Goal: Check status: Check status

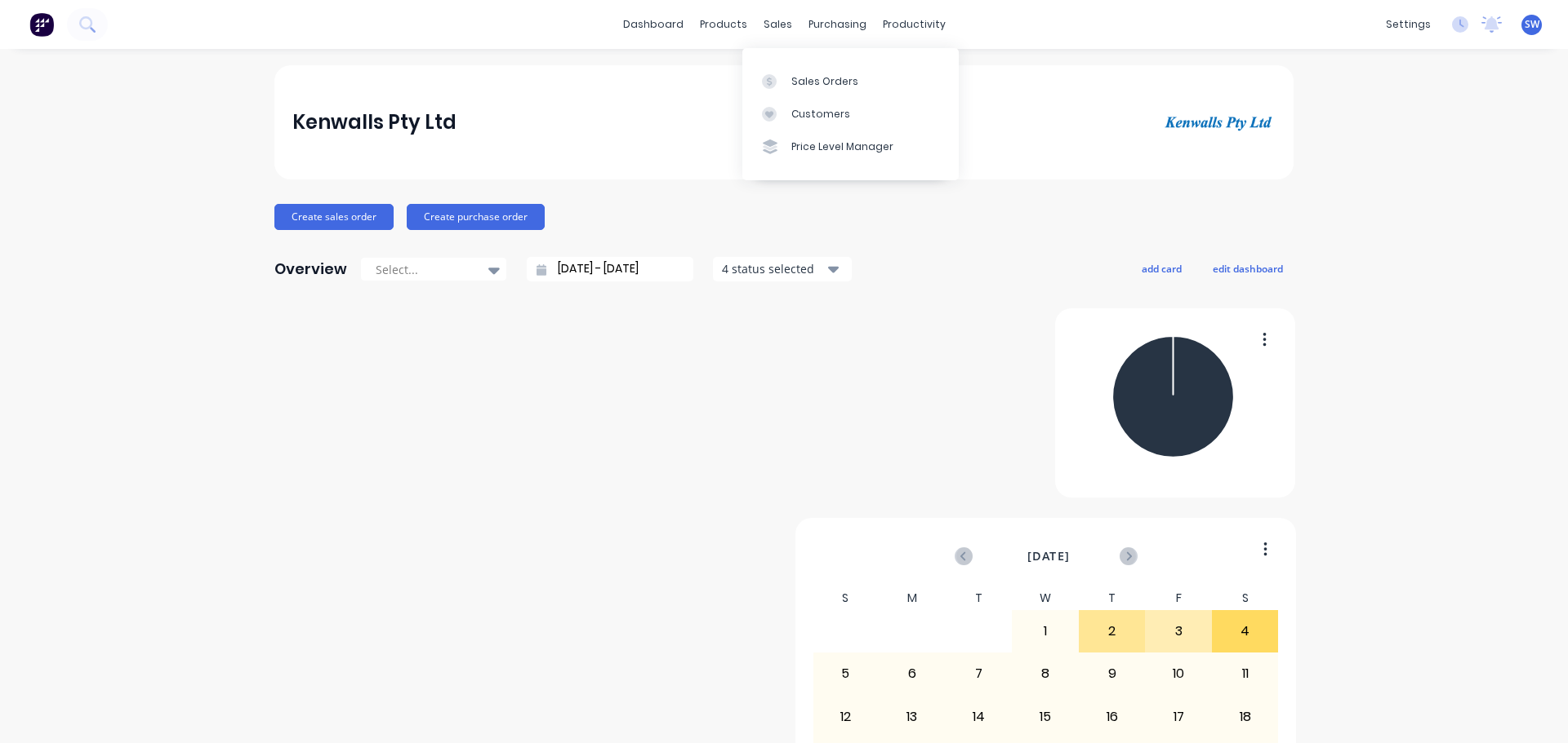
click at [750, 5] on div "dashboard products sales purchasing productivity dashboard products Product Cat…" at bounding box center [784, 24] width 1568 height 49
click at [825, 122] on div "Customers" at bounding box center [820, 114] width 59 height 15
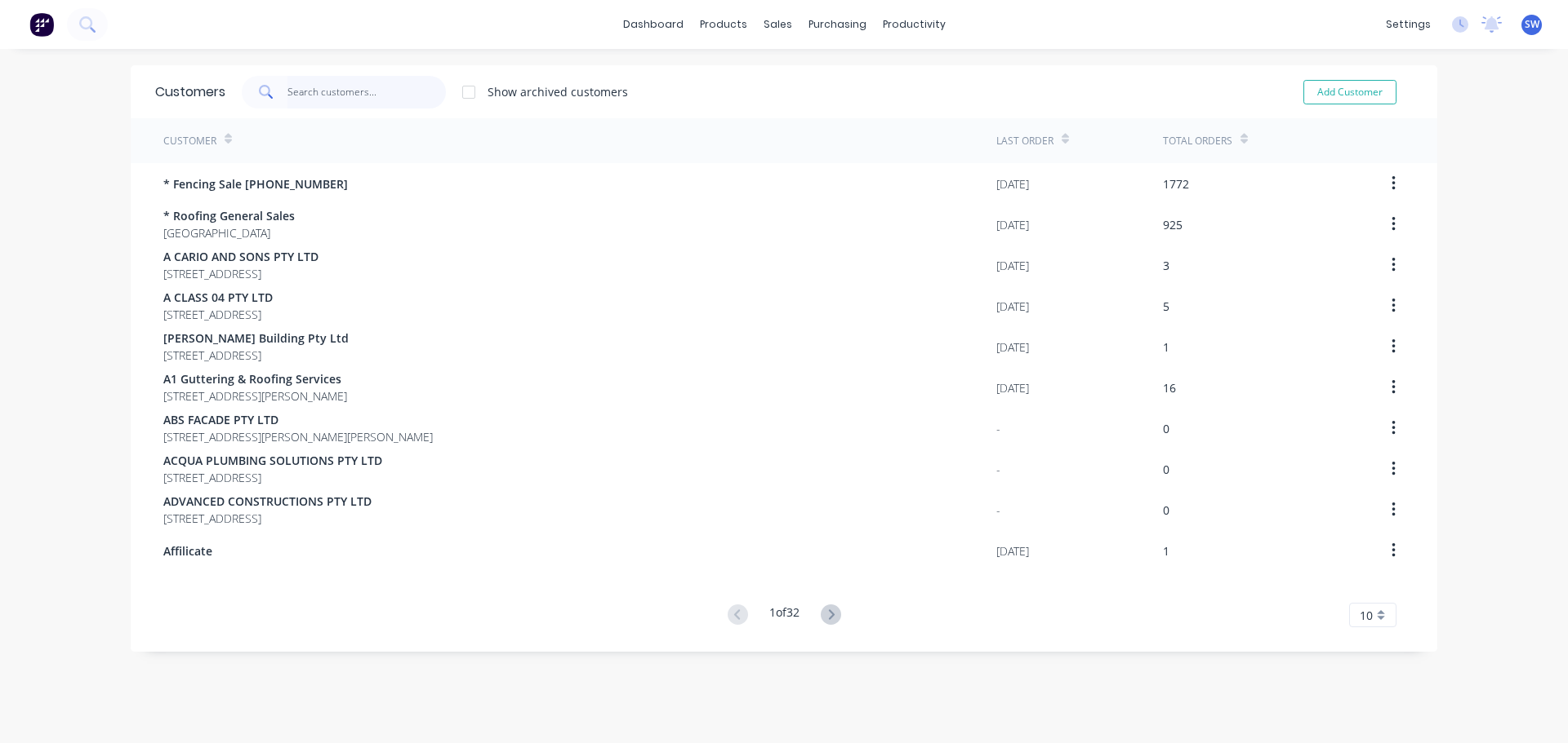
click at [336, 95] on input "text" at bounding box center [367, 92] width 159 height 32
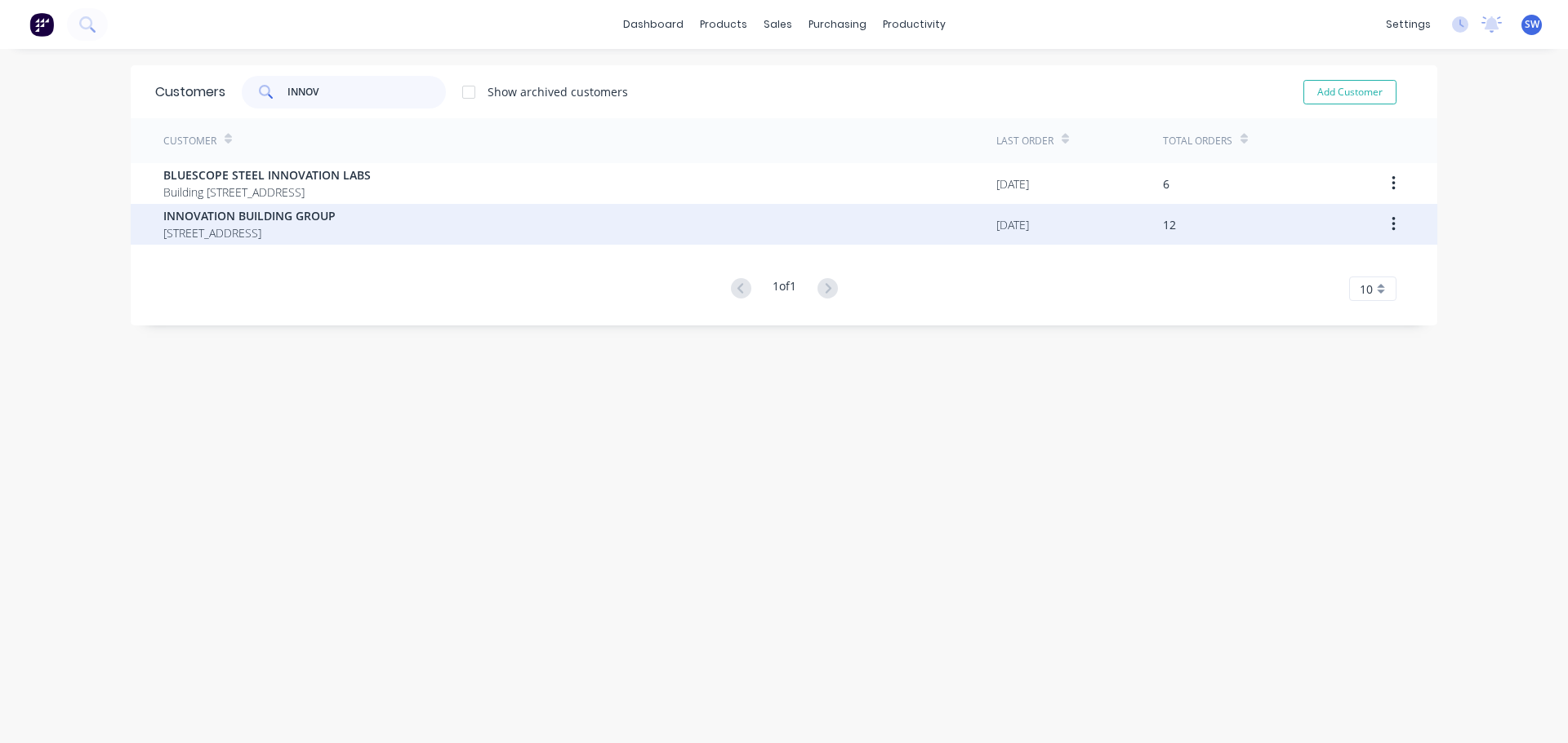
type input "INNOV"
click at [331, 235] on span "[STREET_ADDRESS]" at bounding box center [249, 233] width 172 height 17
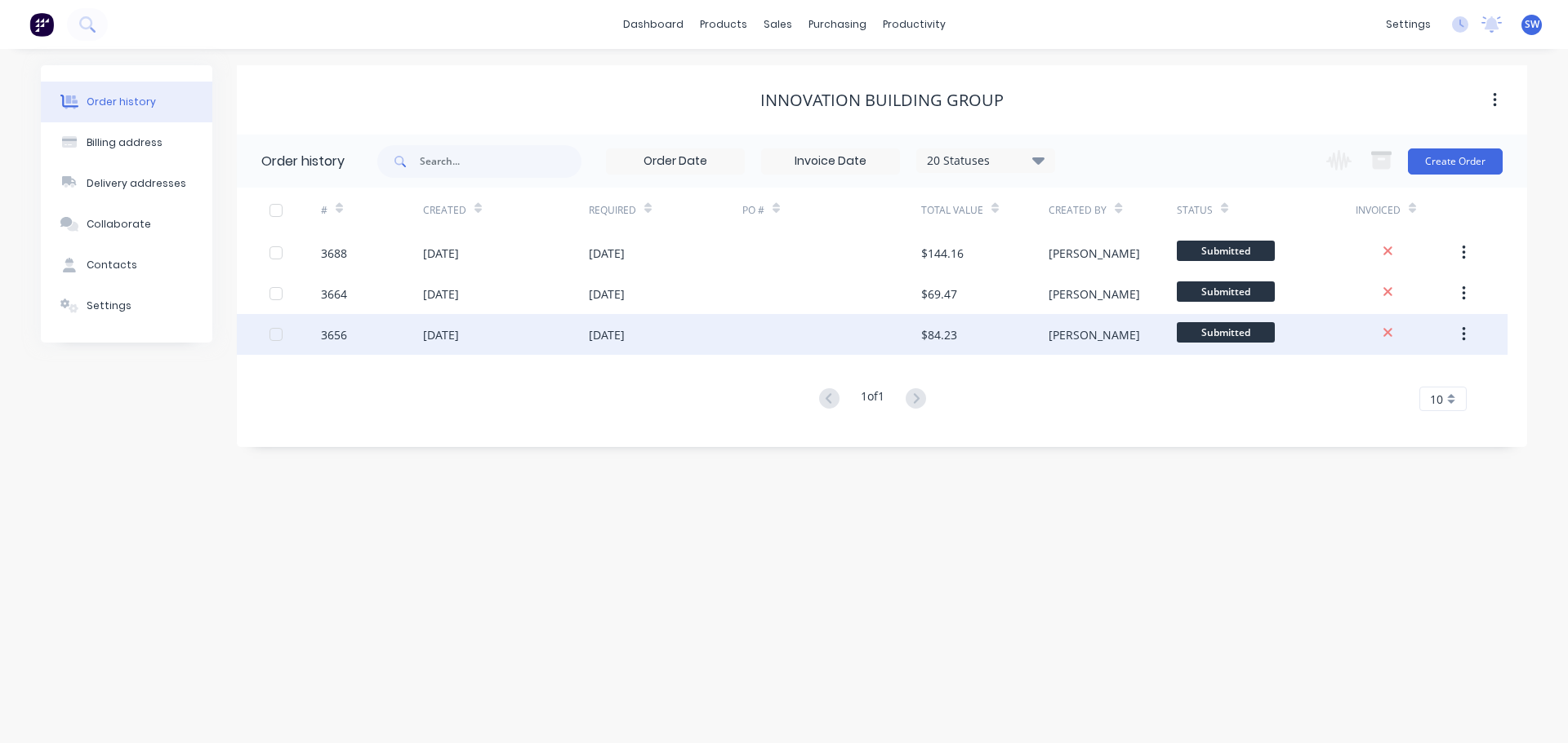
click at [708, 327] on div "[DATE]" at bounding box center [665, 334] width 153 height 41
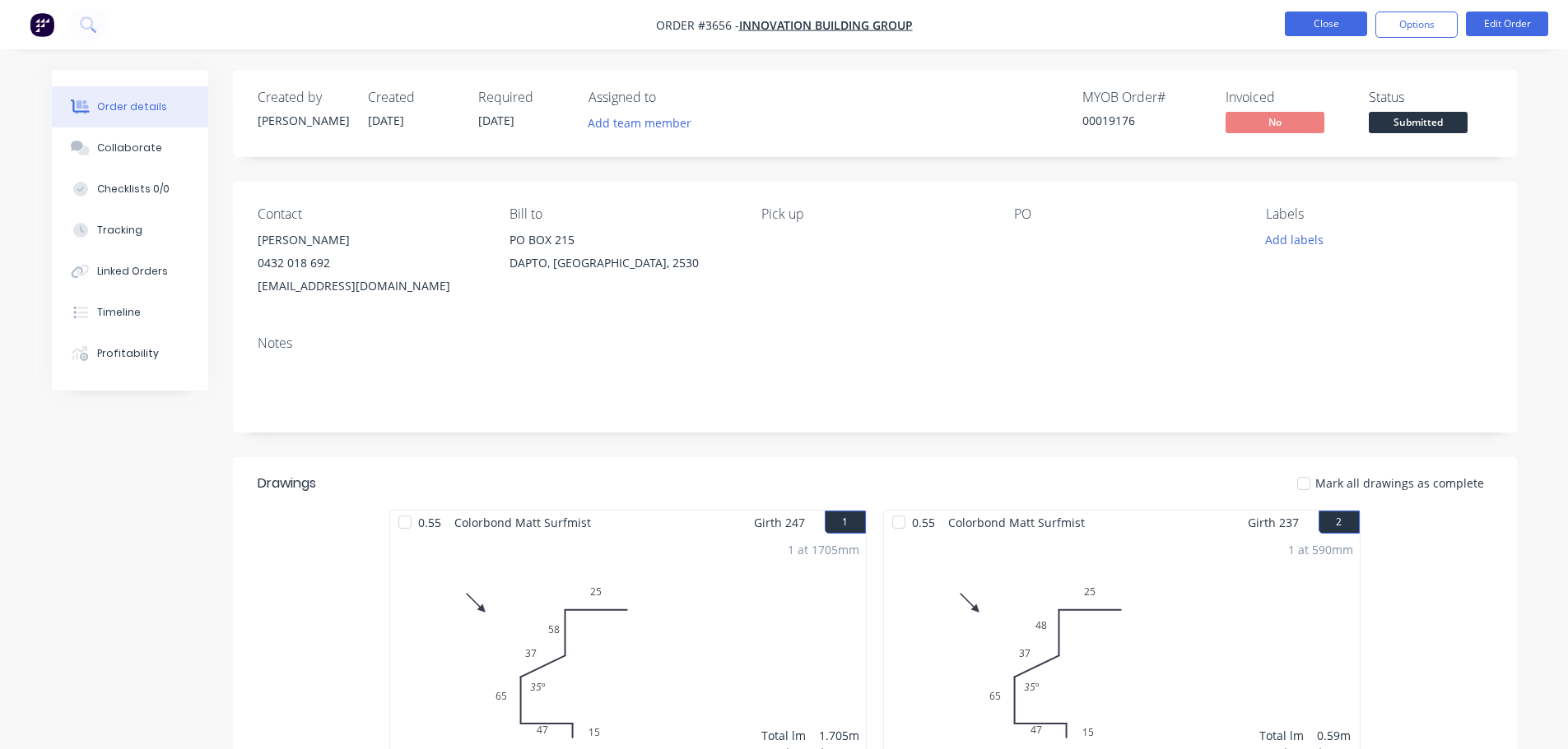
click at [1327, 12] on button "Close" at bounding box center [1326, 24] width 83 height 25
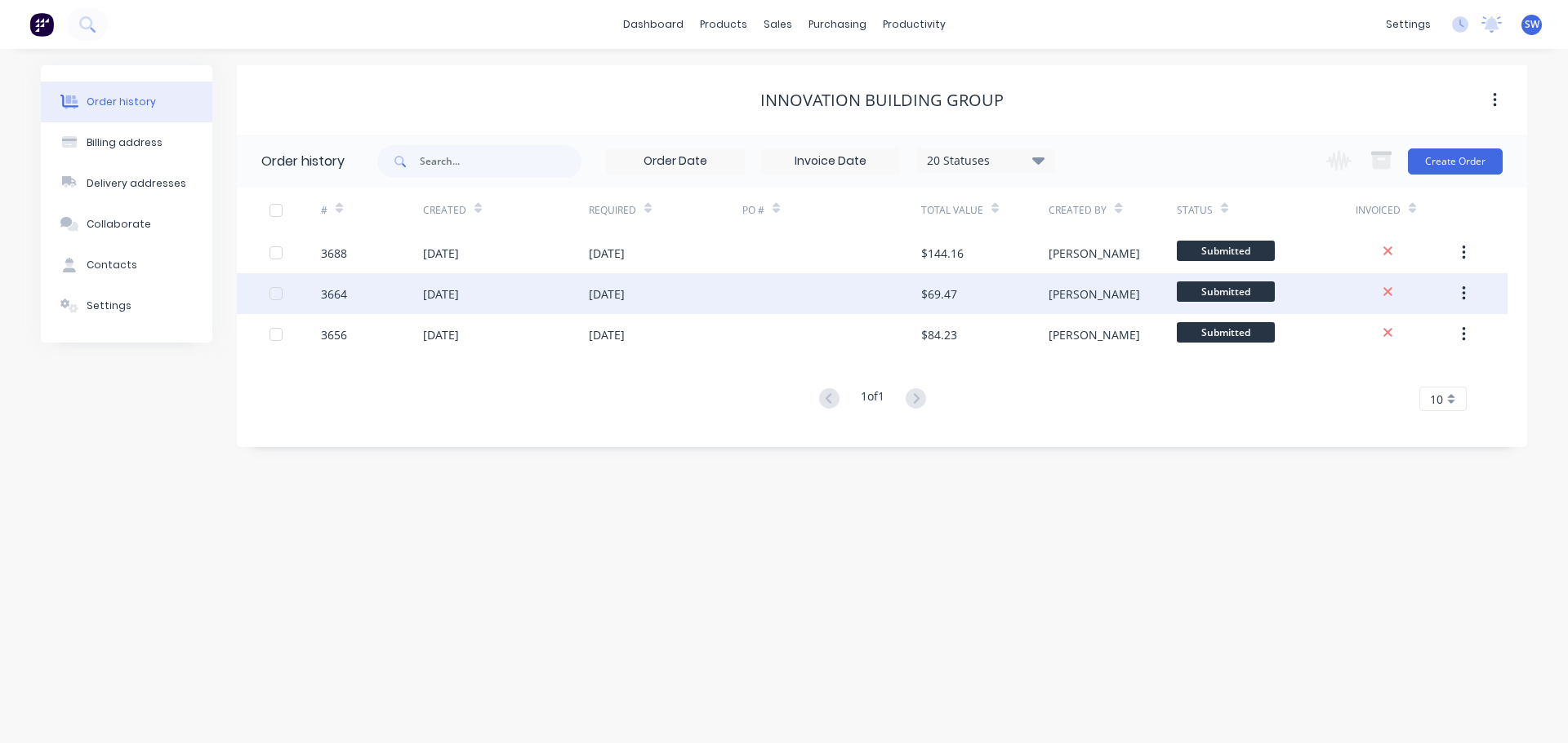
click at [514, 303] on div "[DATE]" at bounding box center [506, 293] width 166 height 41
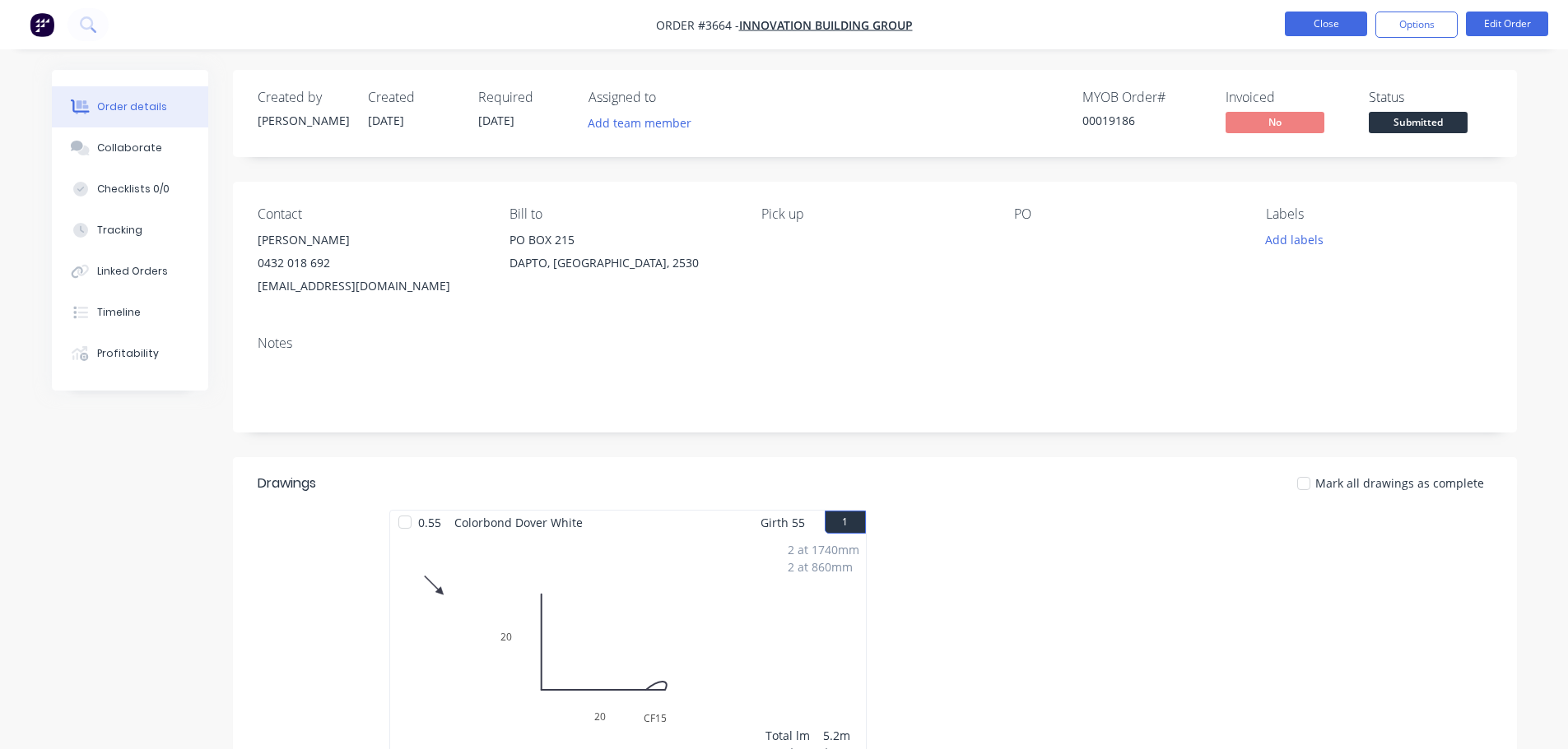
click at [1322, 26] on button "Close" at bounding box center [1326, 24] width 83 height 25
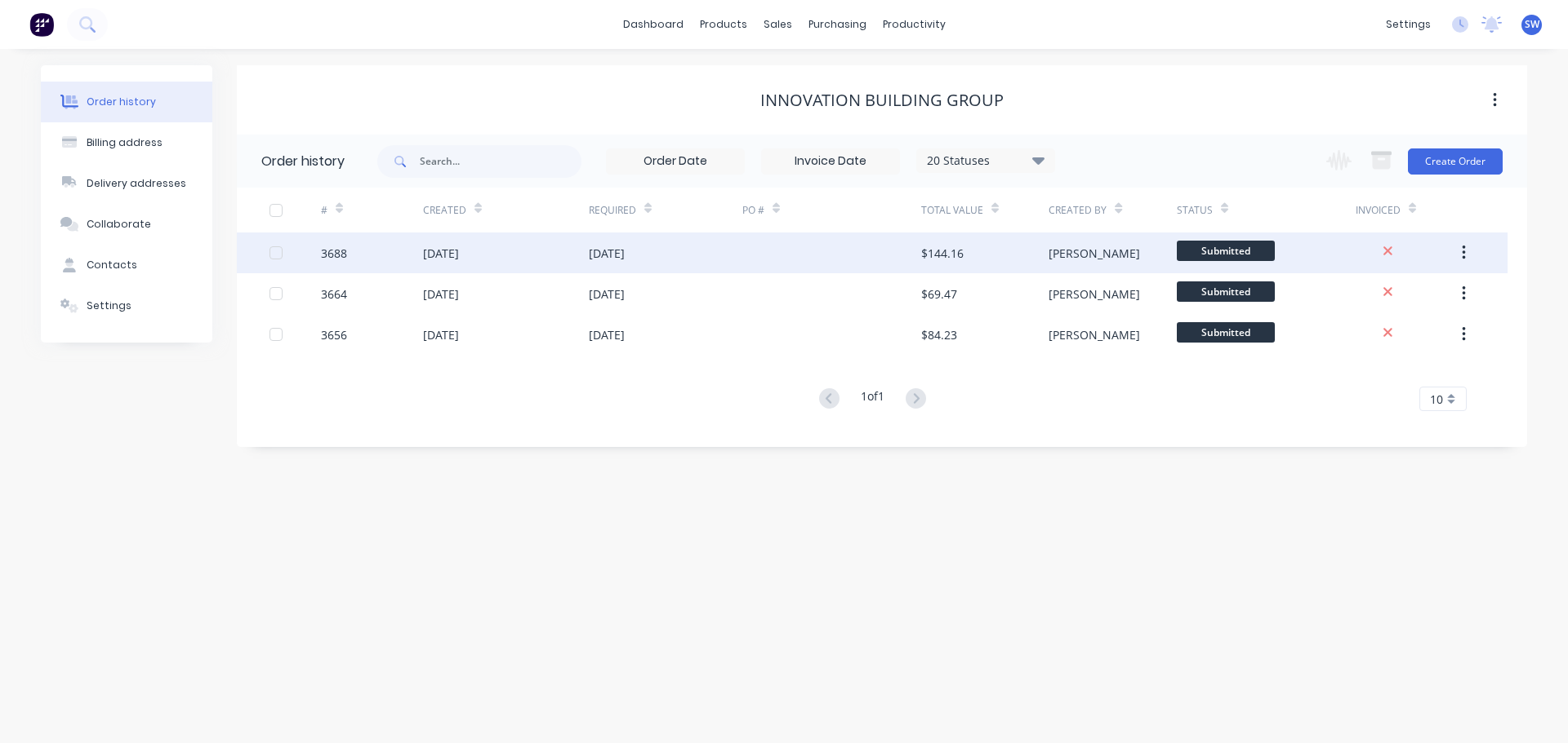
click at [726, 257] on div "[DATE]" at bounding box center [665, 253] width 153 height 41
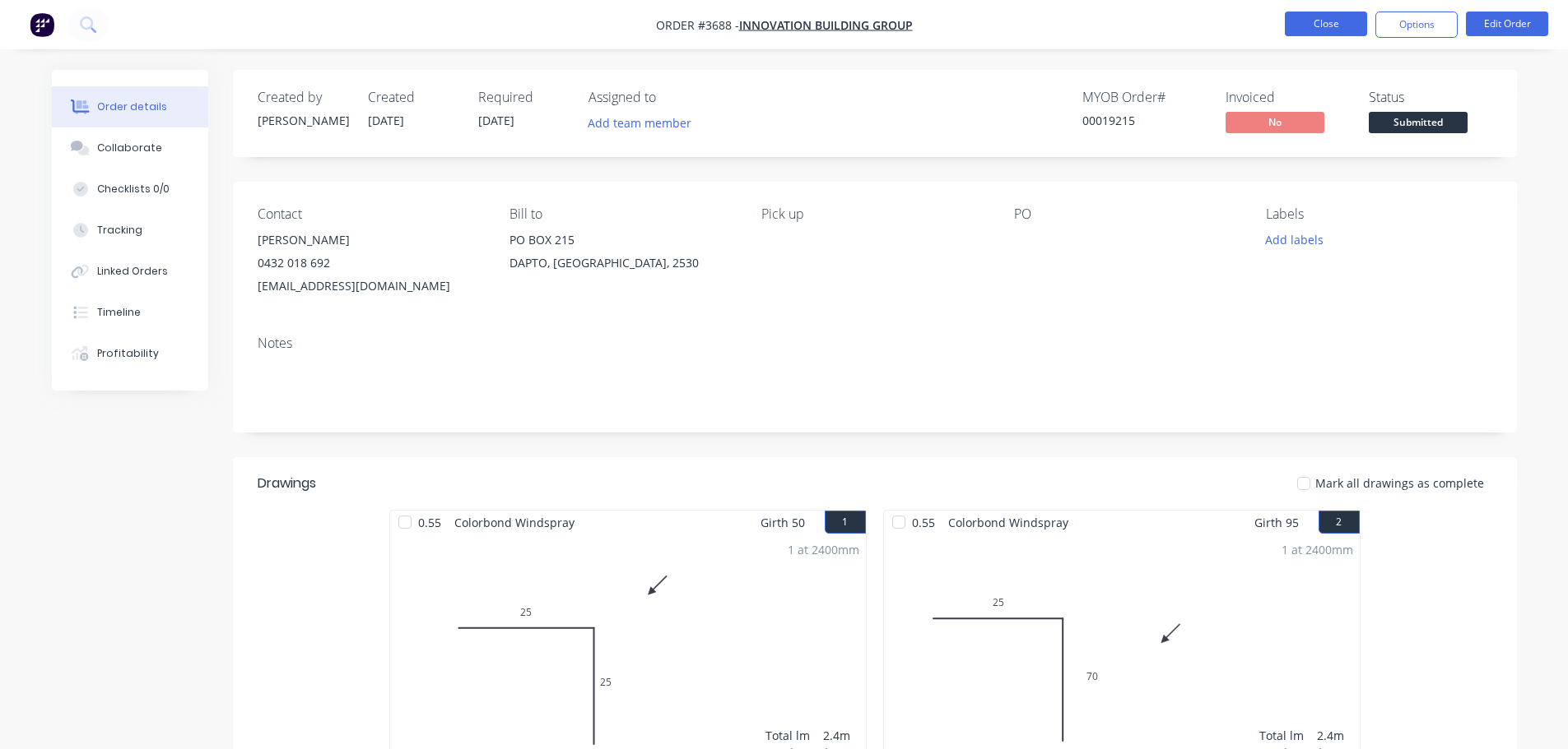
click at [1315, 25] on button "Close" at bounding box center [1326, 24] width 83 height 25
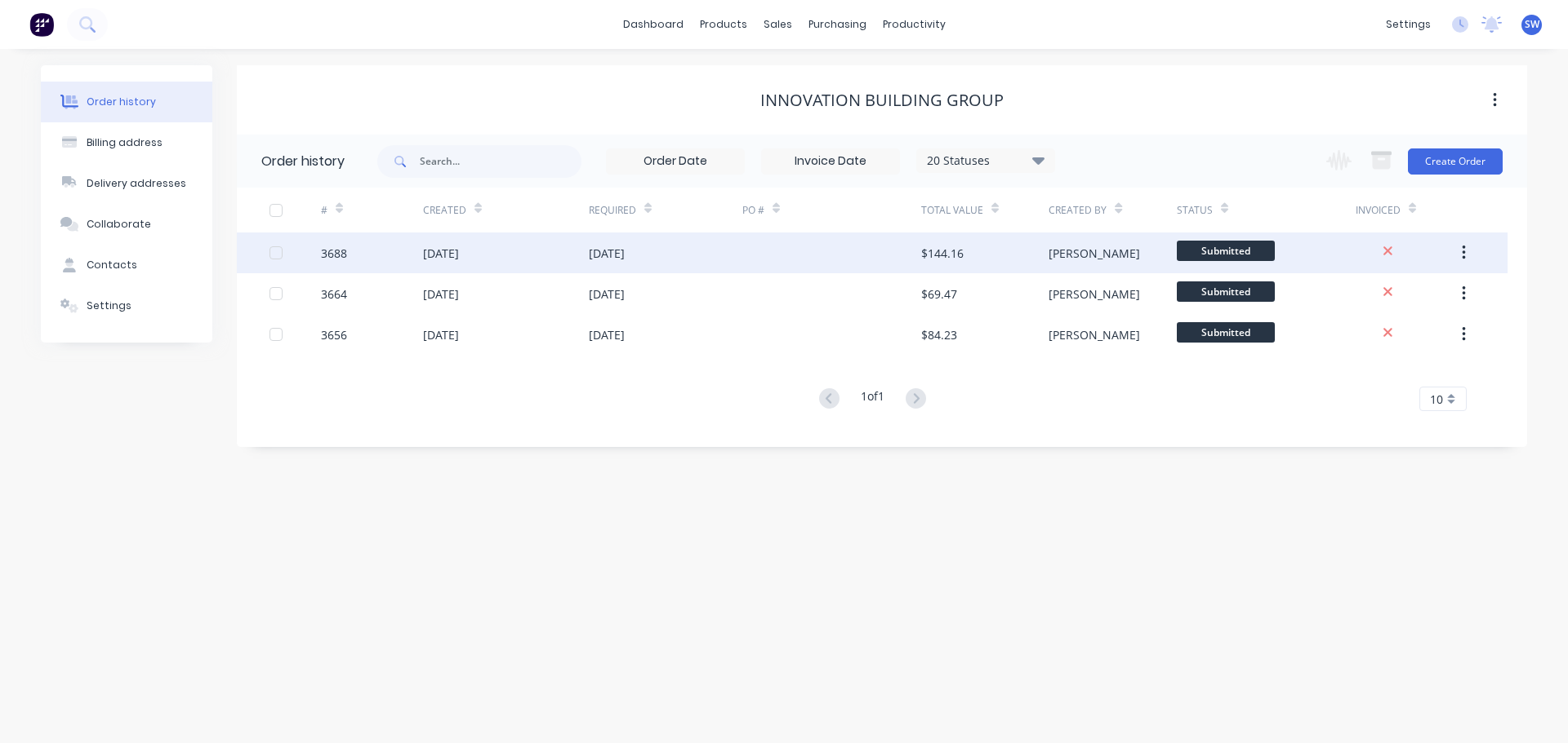
click at [746, 257] on div at bounding box center [832, 253] width 179 height 41
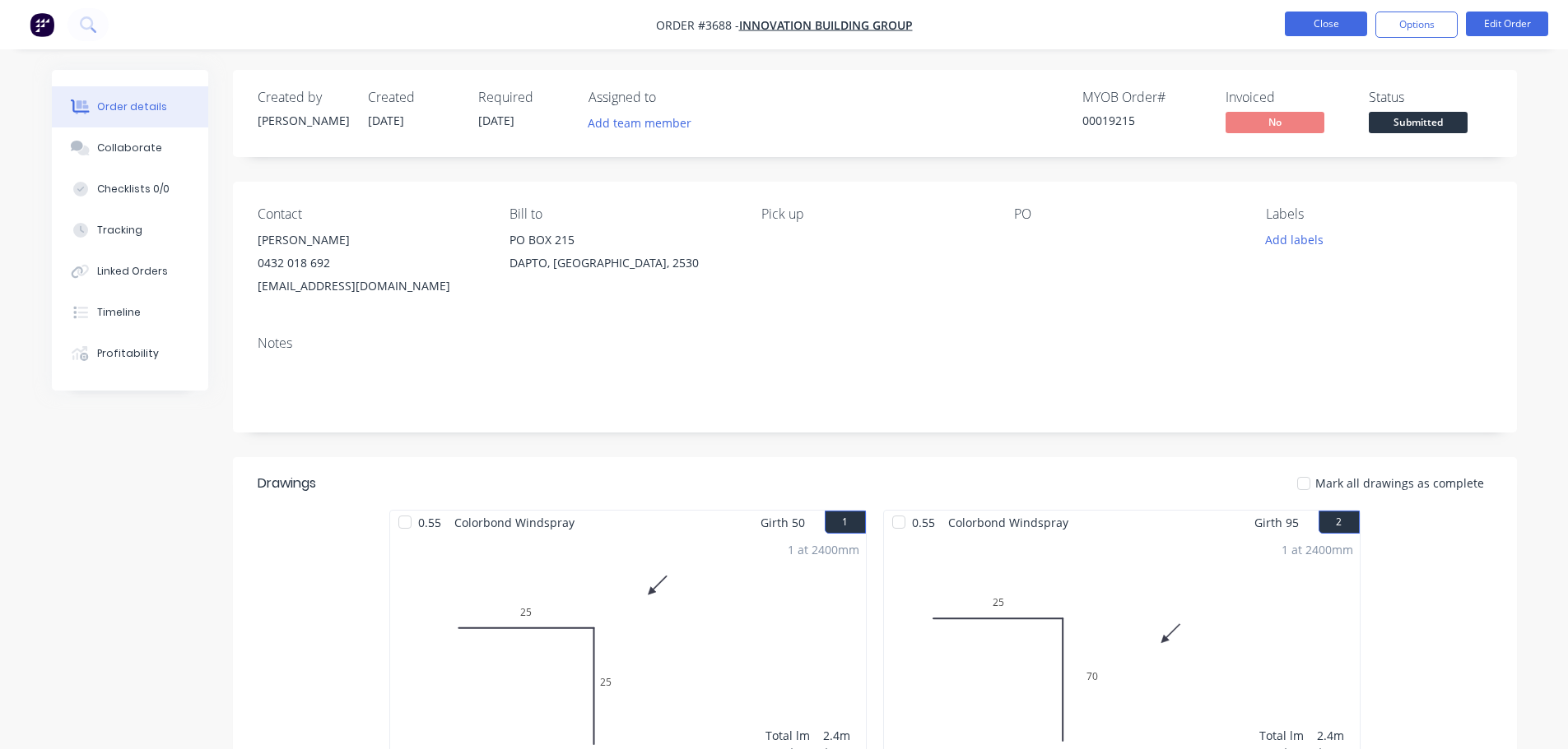
click at [1306, 28] on button "Close" at bounding box center [1326, 24] width 83 height 25
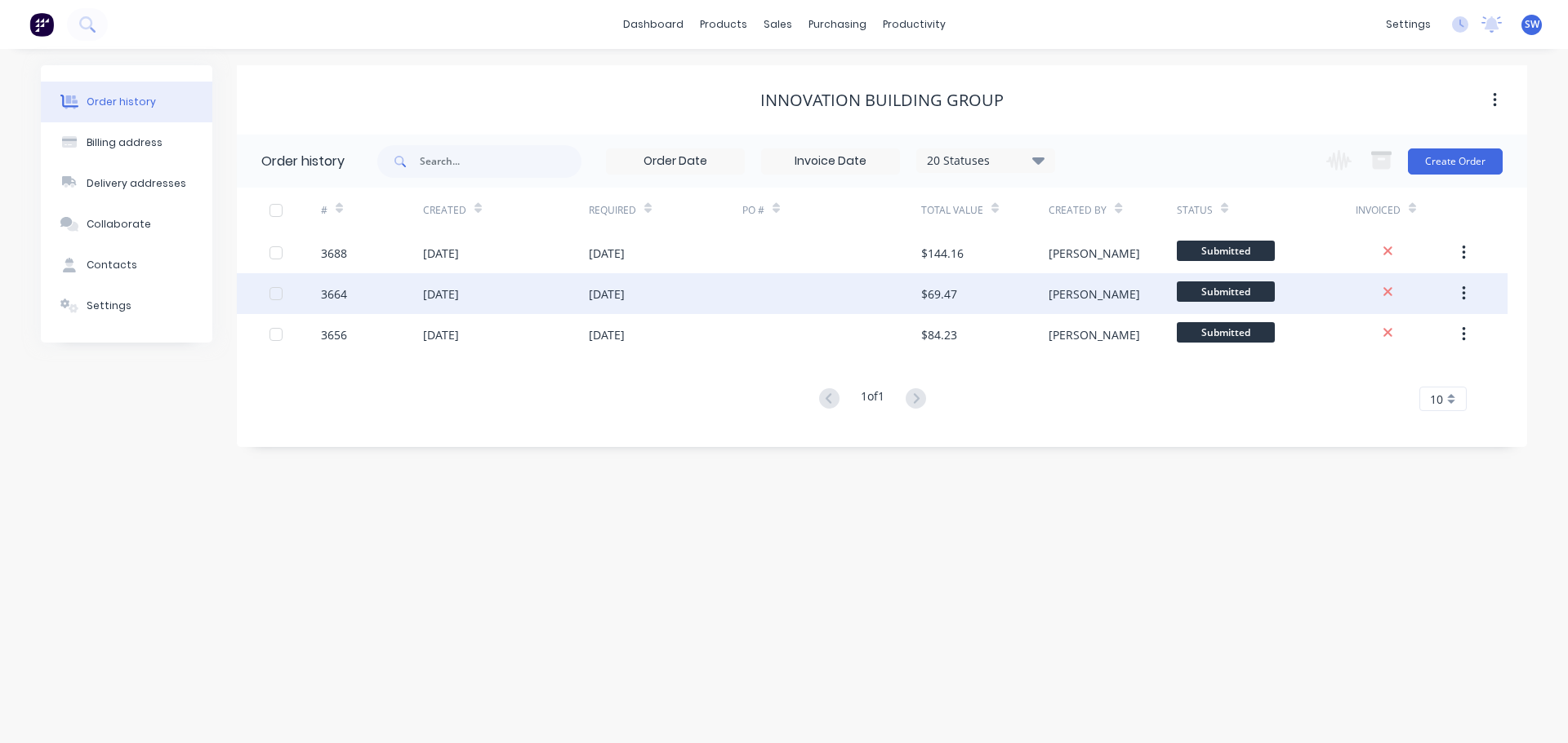
click at [571, 293] on div "[DATE]" at bounding box center [506, 293] width 166 height 41
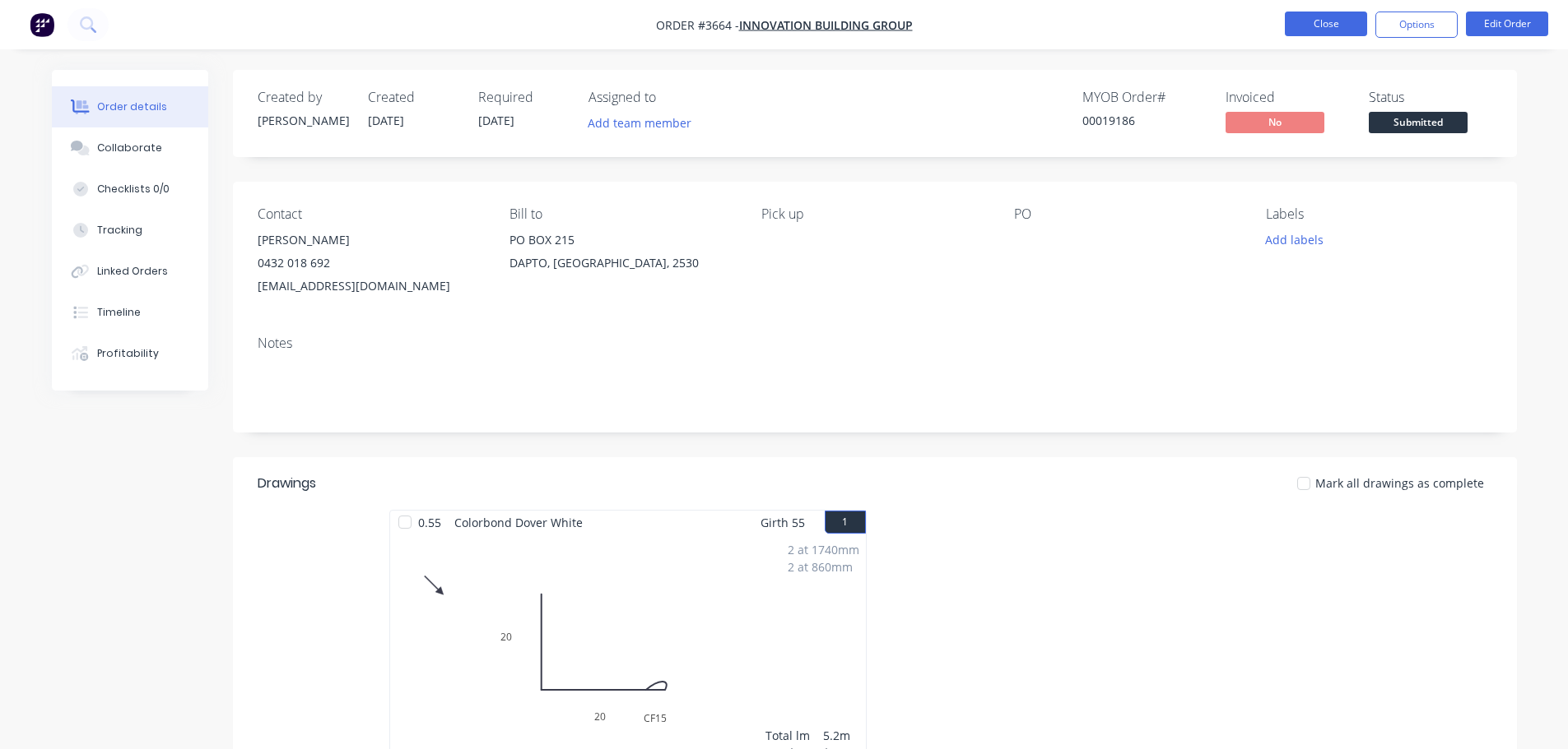
click at [1331, 33] on button "Close" at bounding box center [1326, 24] width 83 height 25
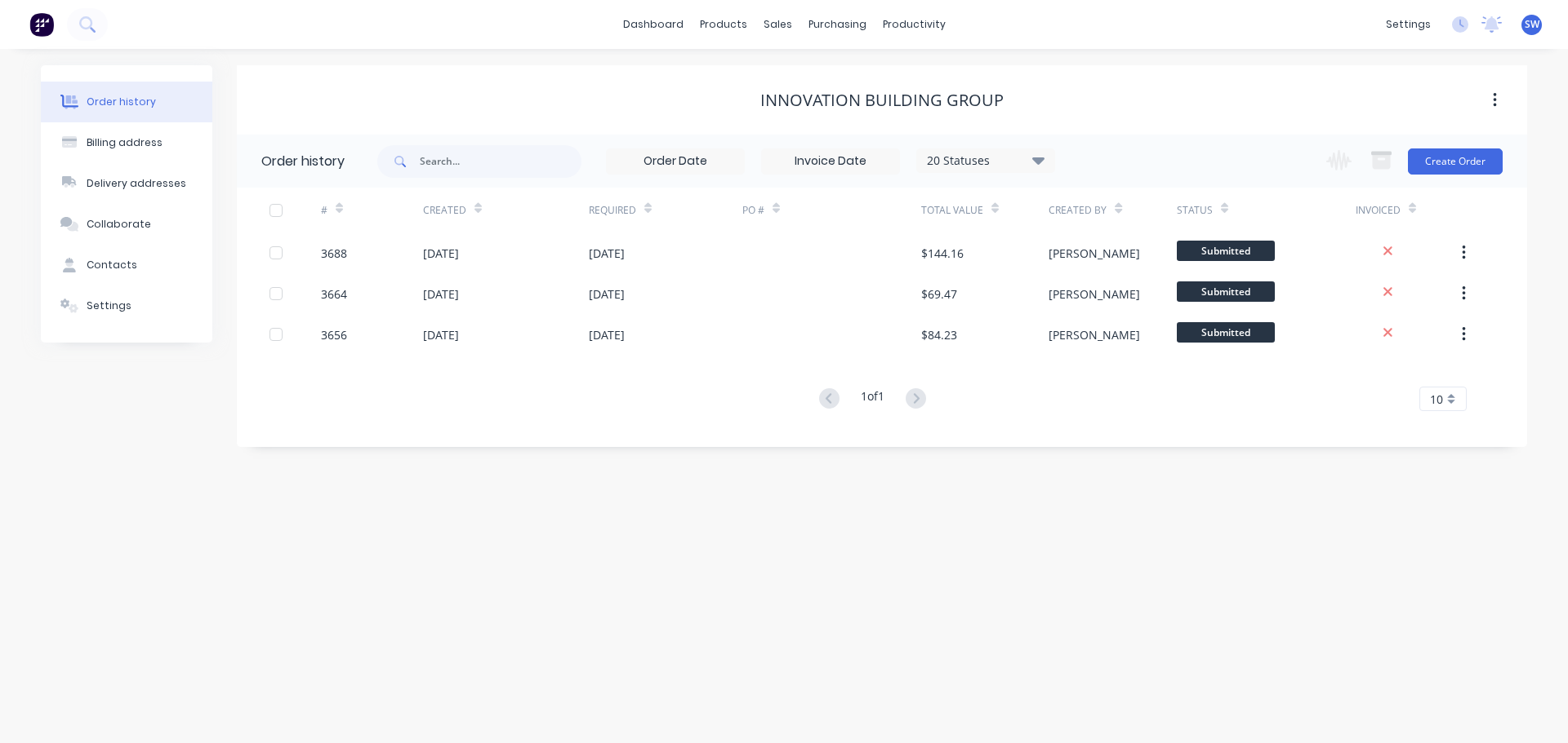
click at [1136, 558] on div "Order history Billing address Delivery addresses Collaborate Contacts Settings …" at bounding box center [784, 396] width 1568 height 694
